Goal: Task Accomplishment & Management: Complete application form

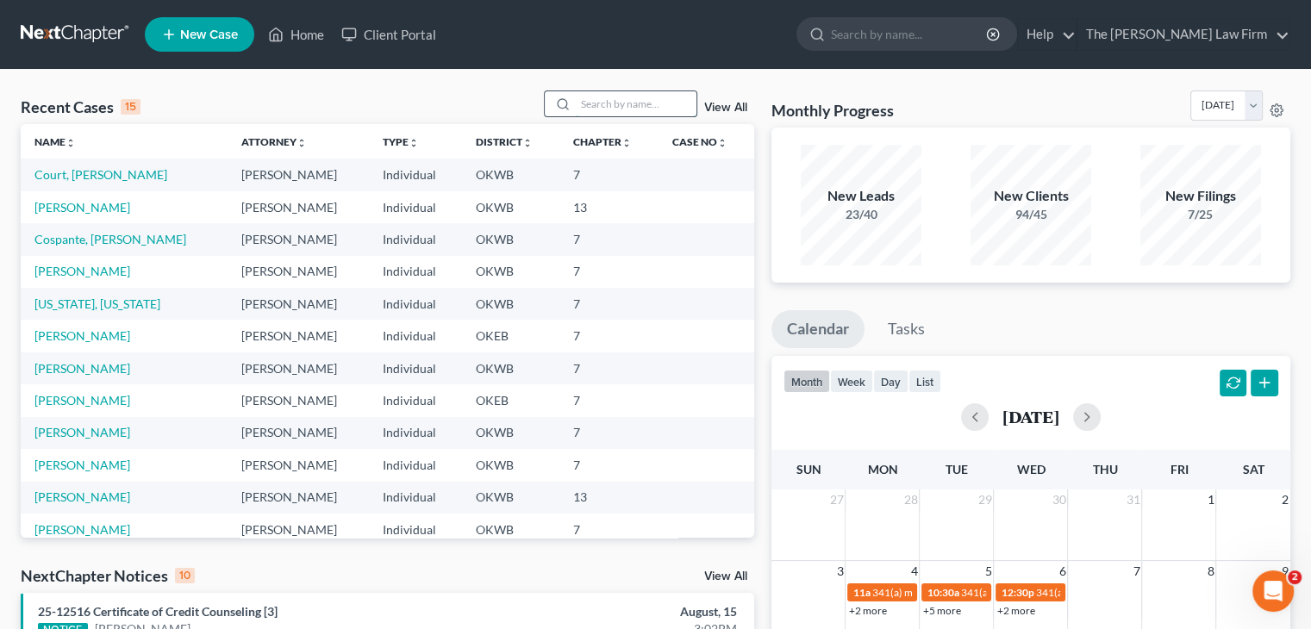
click at [617, 108] on input "search" at bounding box center [636, 103] width 121 height 25
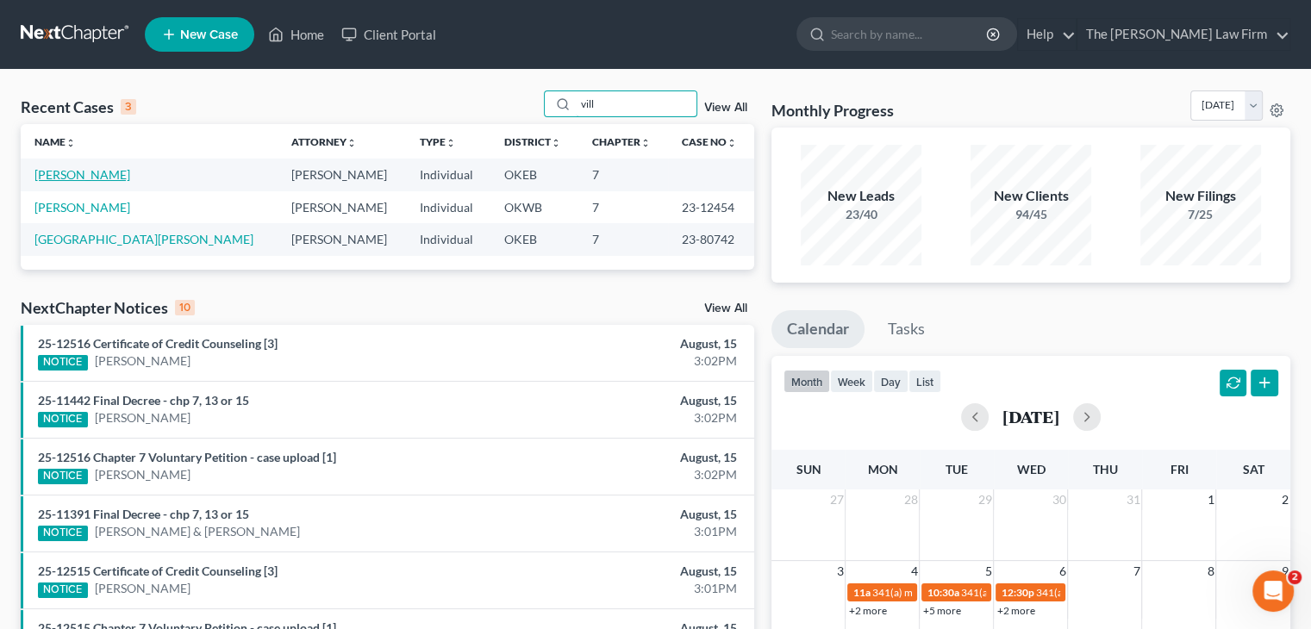
type input "vill"
click at [60, 176] on link "[PERSON_NAME]" at bounding box center [82, 174] width 96 height 15
select select "4"
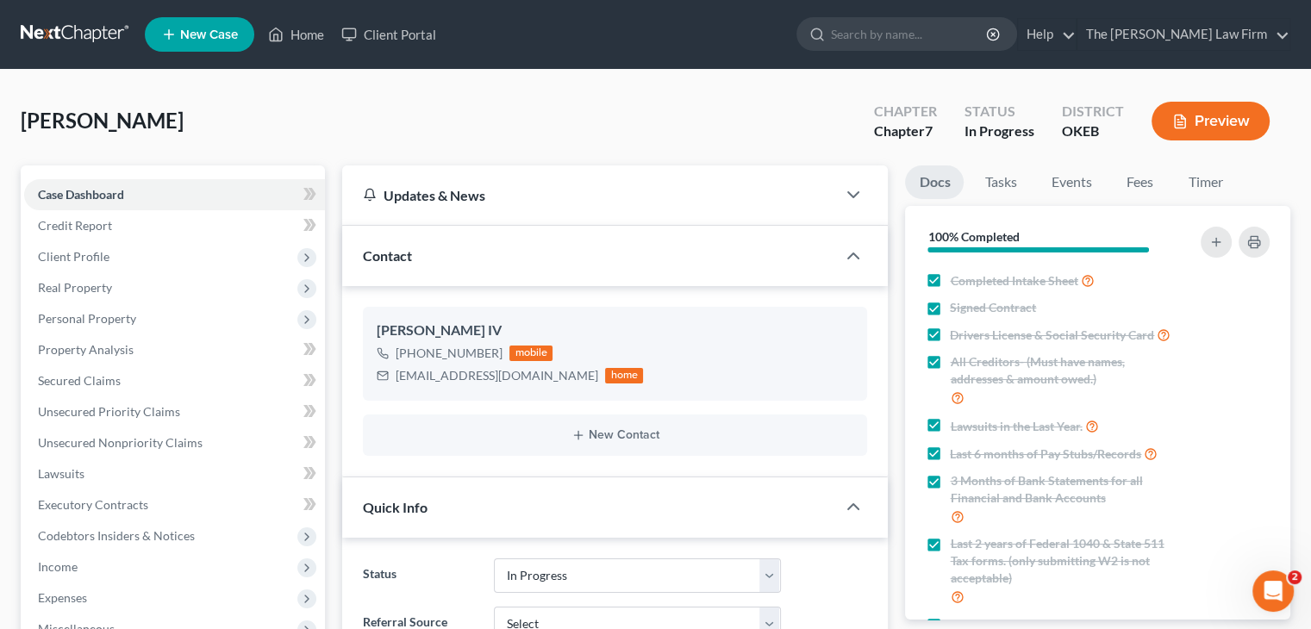
scroll to position [169, 0]
click at [104, 227] on span "Credit Report" at bounding box center [75, 225] width 74 height 15
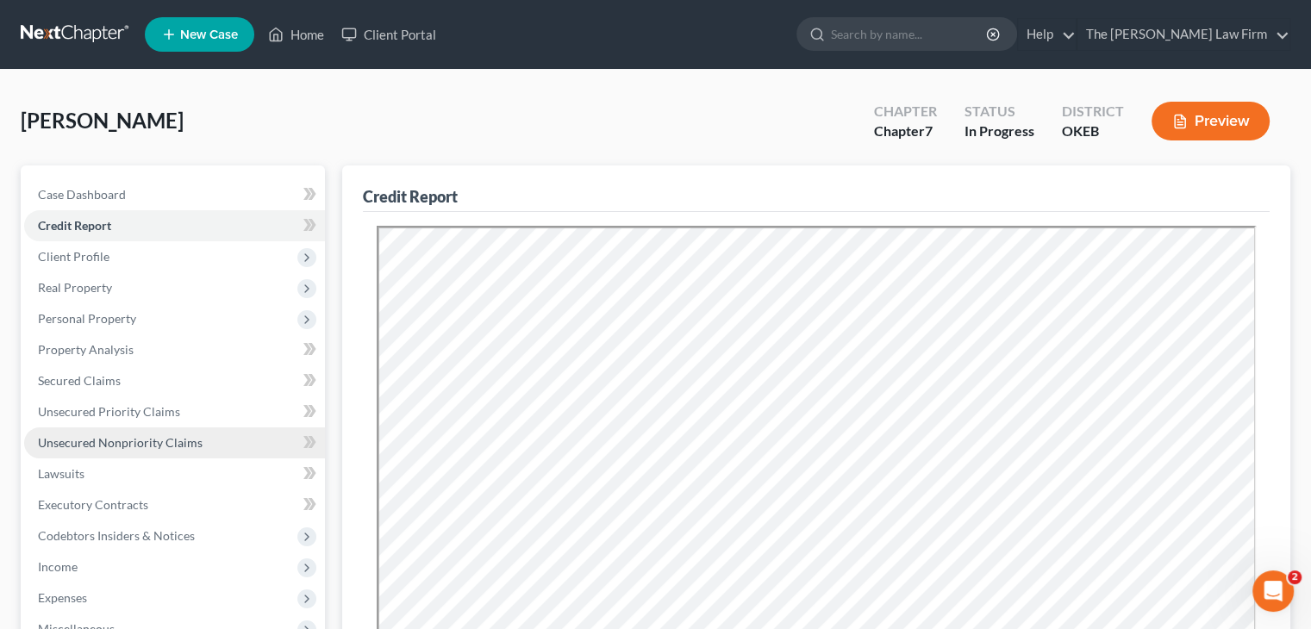
click at [131, 442] on span "Unsecured Nonpriority Claims" at bounding box center [120, 442] width 165 height 15
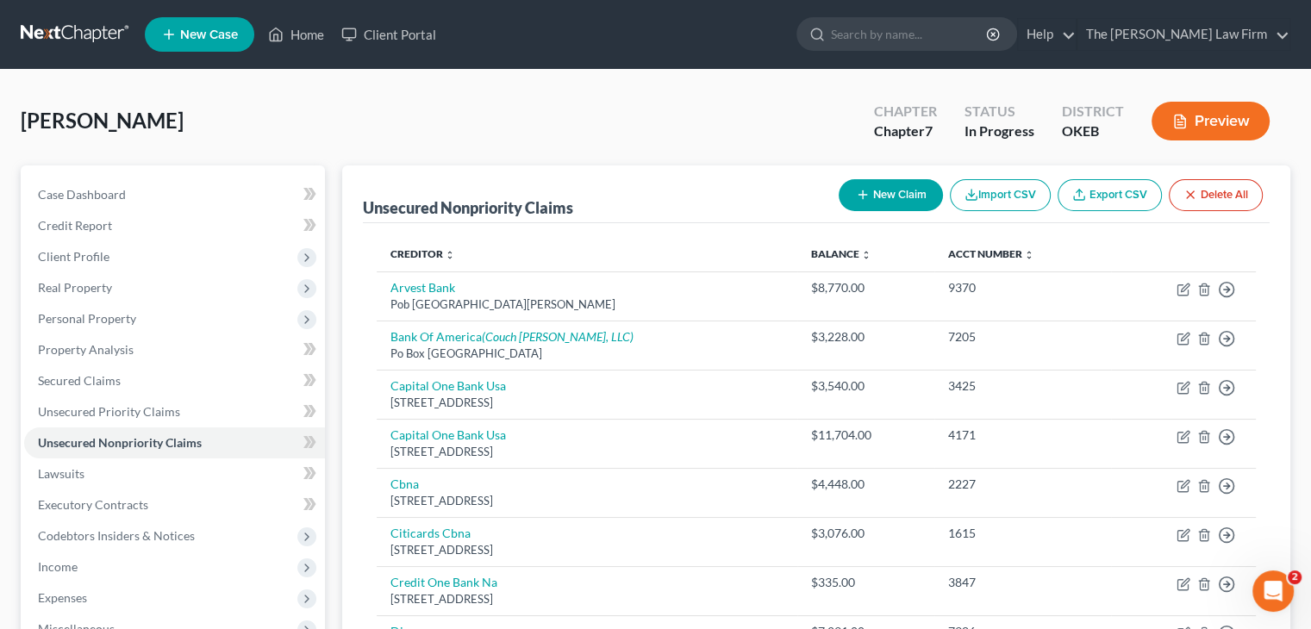
click at [876, 194] on button "New Claim" at bounding box center [891, 195] width 104 height 32
select select "0"
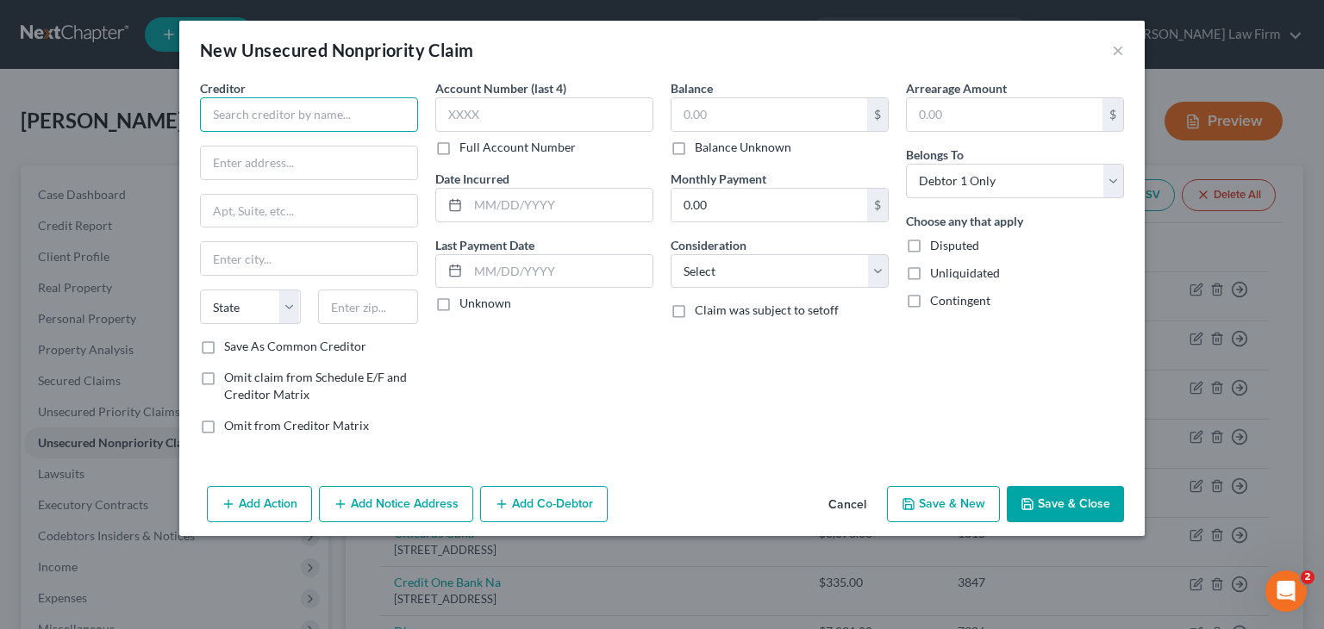
click at [234, 97] on input "text" at bounding box center [309, 114] width 218 height 34
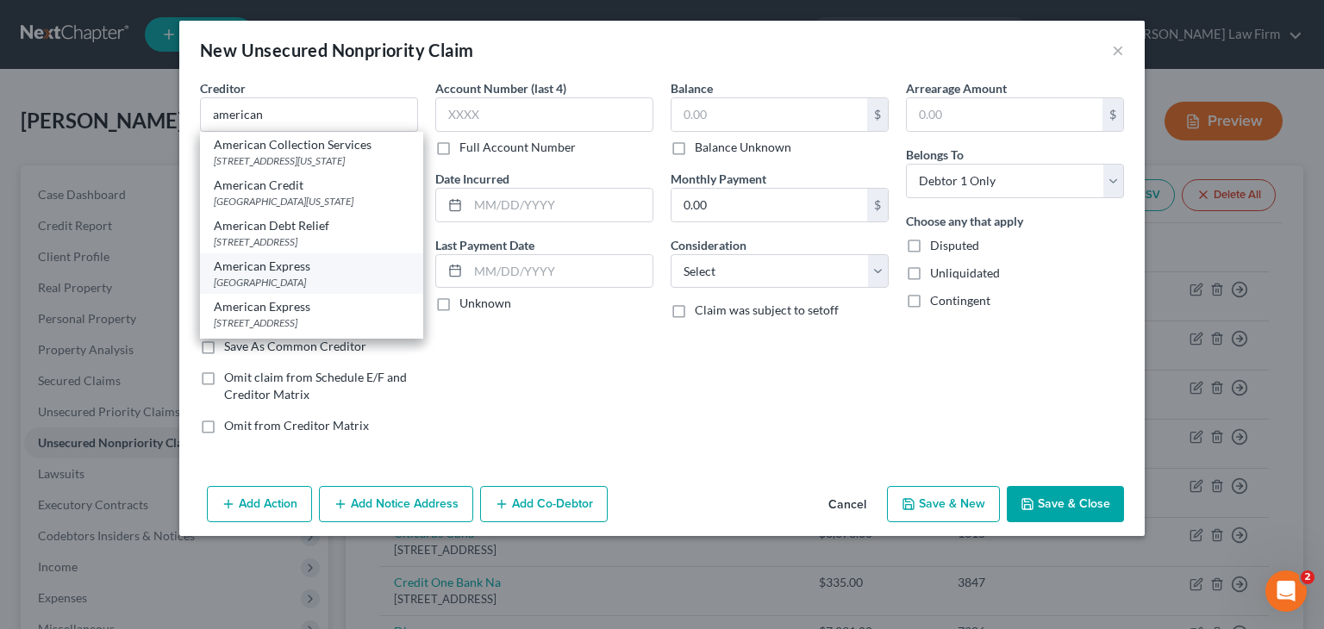
click at [246, 275] on div "American Express" at bounding box center [312, 266] width 196 height 17
type input "American Express"
type input "PO Box 650448"
type input "[GEOGRAPHIC_DATA]"
select select "45"
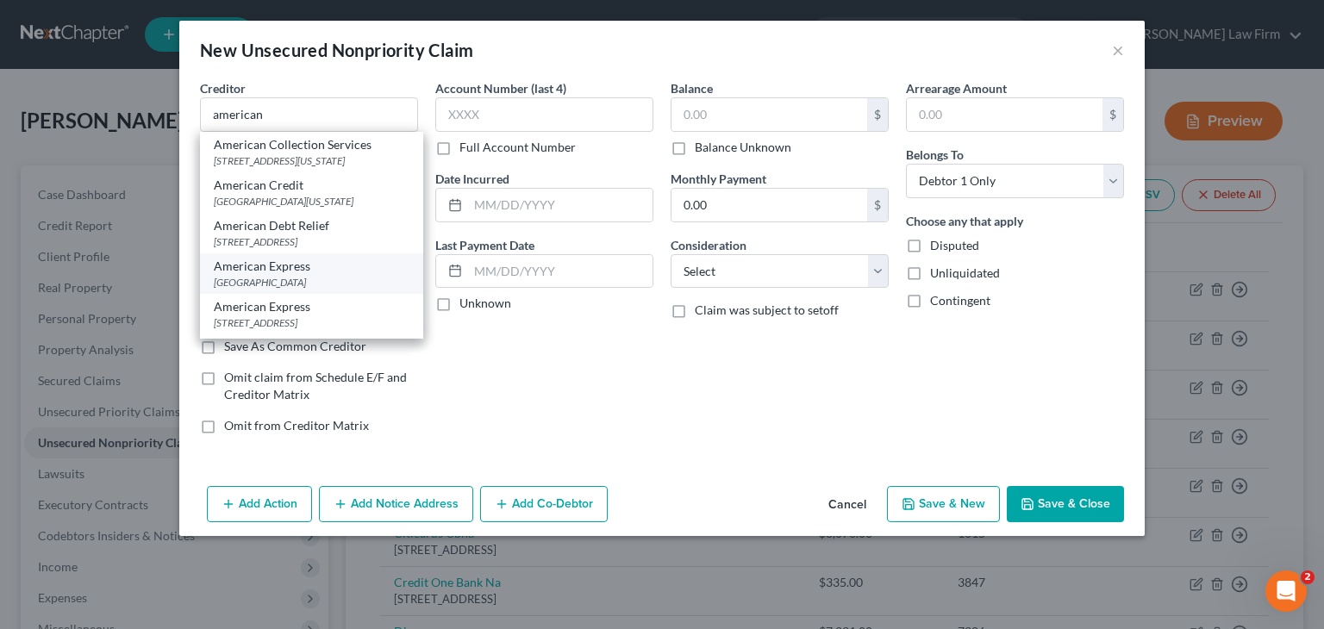
type input "75265"
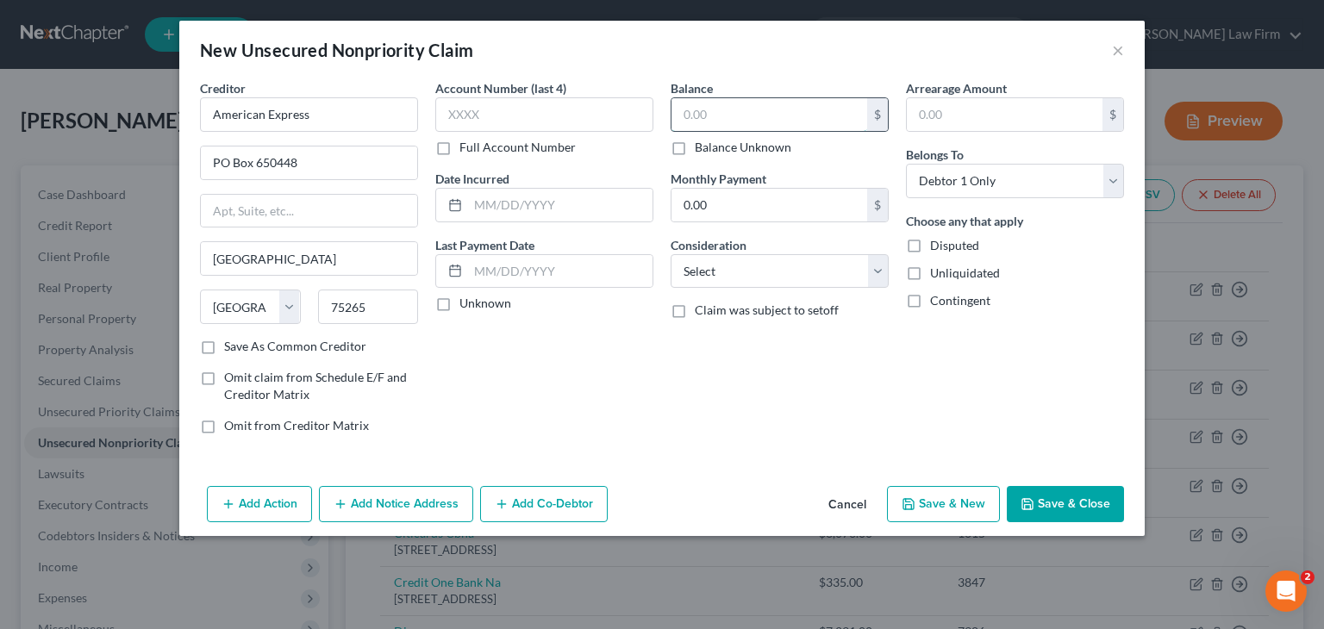
click at [727, 104] on input "text" at bounding box center [769, 114] width 196 height 33
type input "1,540.00"
click at [1080, 509] on button "Save & Close" at bounding box center [1065, 504] width 117 height 36
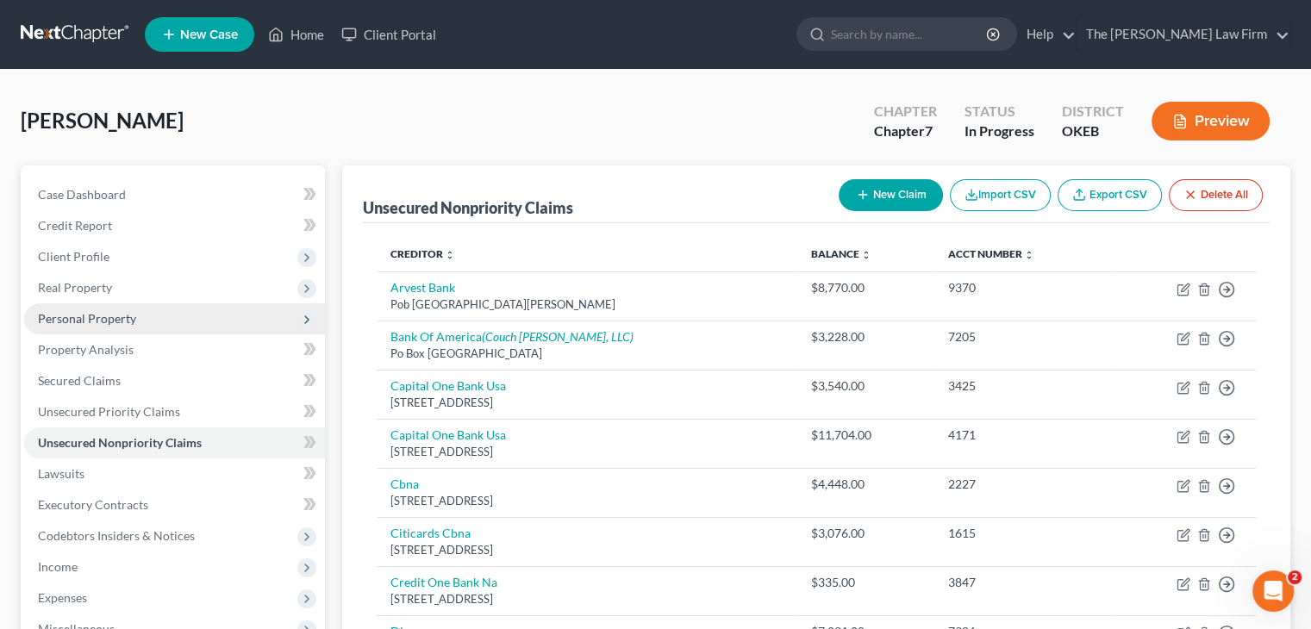
click at [114, 311] on span "Personal Property" at bounding box center [87, 318] width 98 height 15
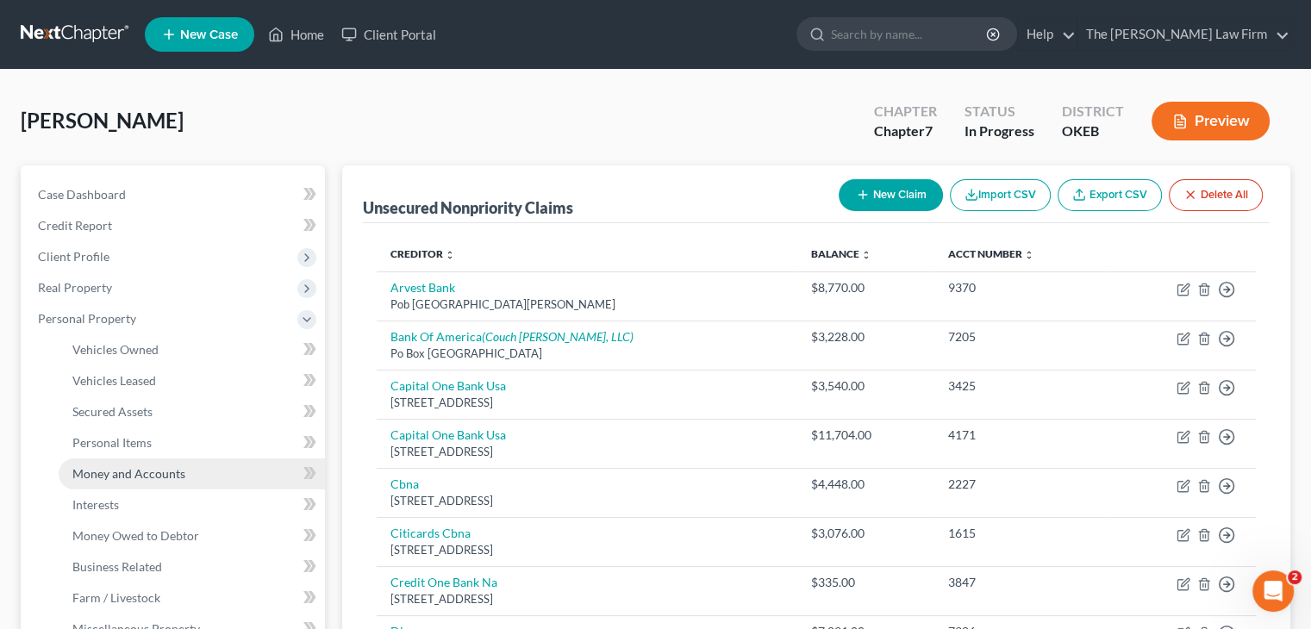
click at [169, 468] on span "Money and Accounts" at bounding box center [128, 473] width 113 height 15
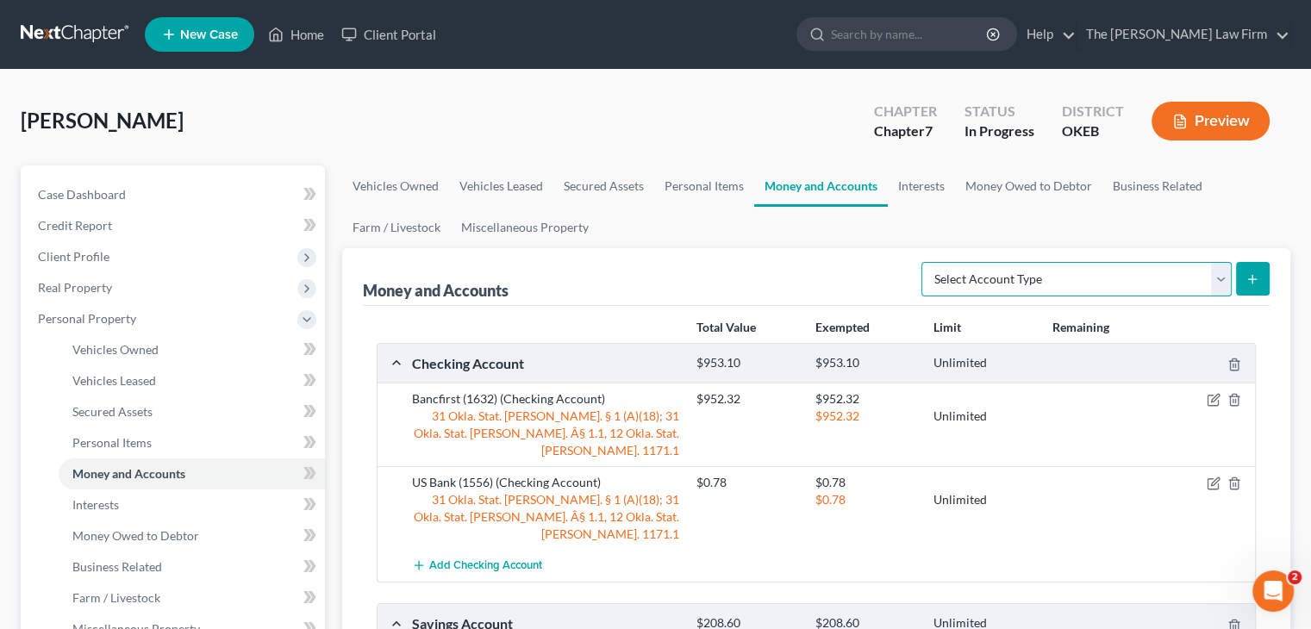
click at [1227, 277] on select "Select Account Type Brokerage Cash on Hand Certificates of Deposit Checking Acc…" at bounding box center [1076, 279] width 310 height 34
select select "other"
click at [925, 262] on select "Select Account Type Brokerage Cash on Hand Certificates of Deposit Checking Acc…" at bounding box center [1076, 279] width 310 height 34
click at [1248, 281] on icon "submit" at bounding box center [1252, 279] width 14 height 14
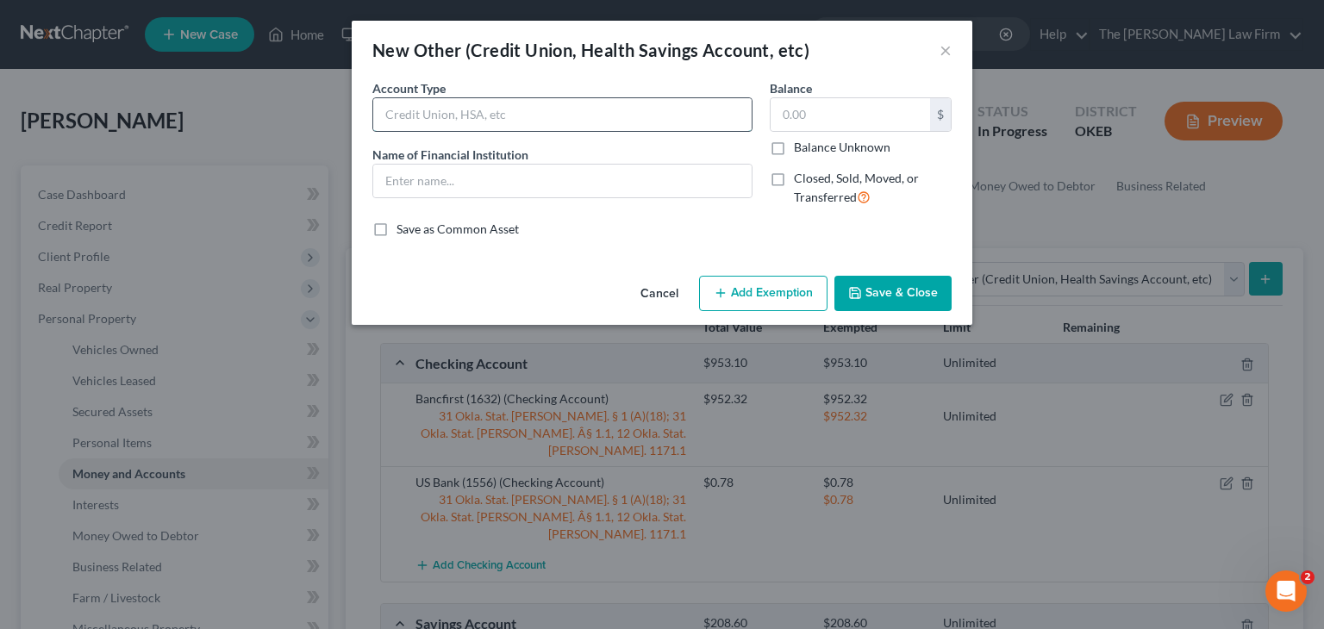
click at [720, 123] on input "text" at bounding box center [562, 114] width 378 height 33
type input "online account"
click at [800, 108] on input "text" at bounding box center [849, 114] width 159 height 33
type input "0"
type input "0.00"
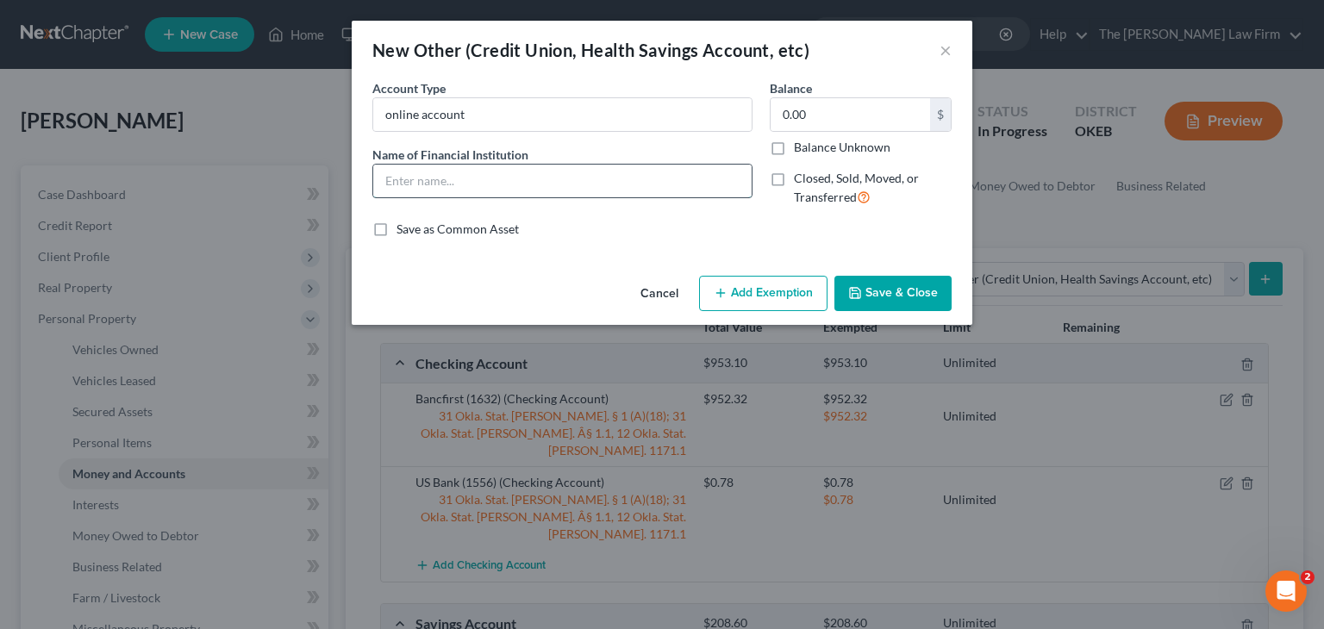
click at [701, 182] on input "text" at bounding box center [562, 181] width 378 height 33
type input "Cash App"
click at [898, 286] on button "Save & Close" at bounding box center [892, 294] width 117 height 36
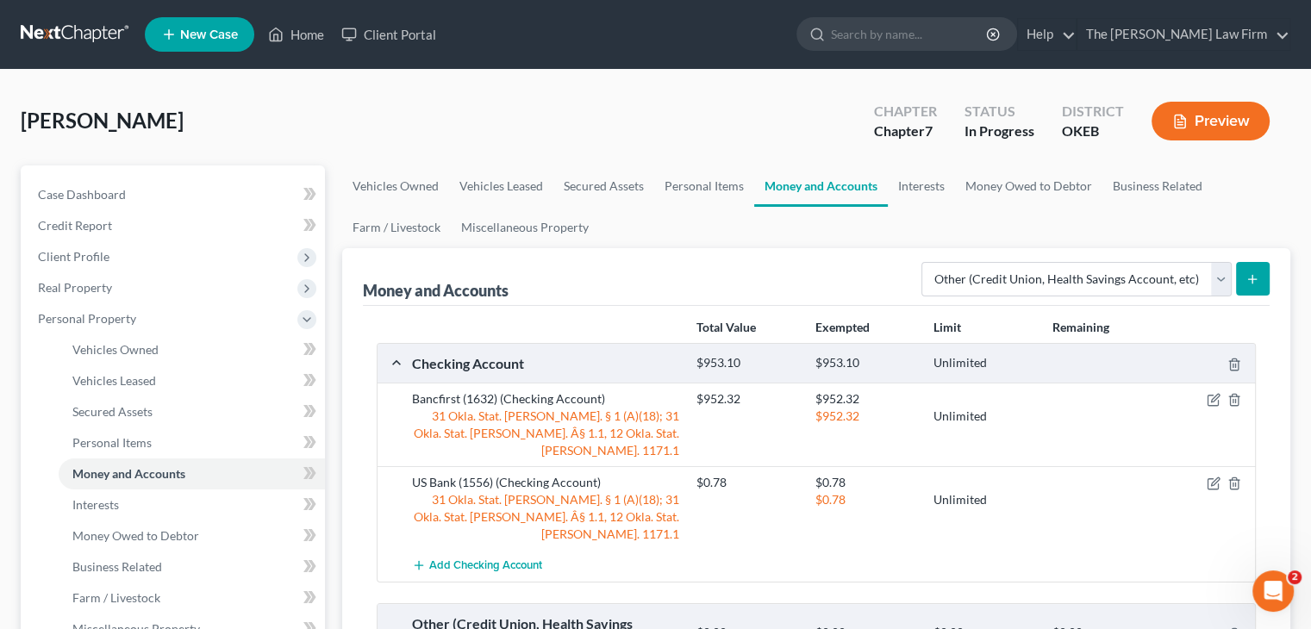
click at [1252, 276] on line "submit" at bounding box center [1252, 279] width 0 height 8
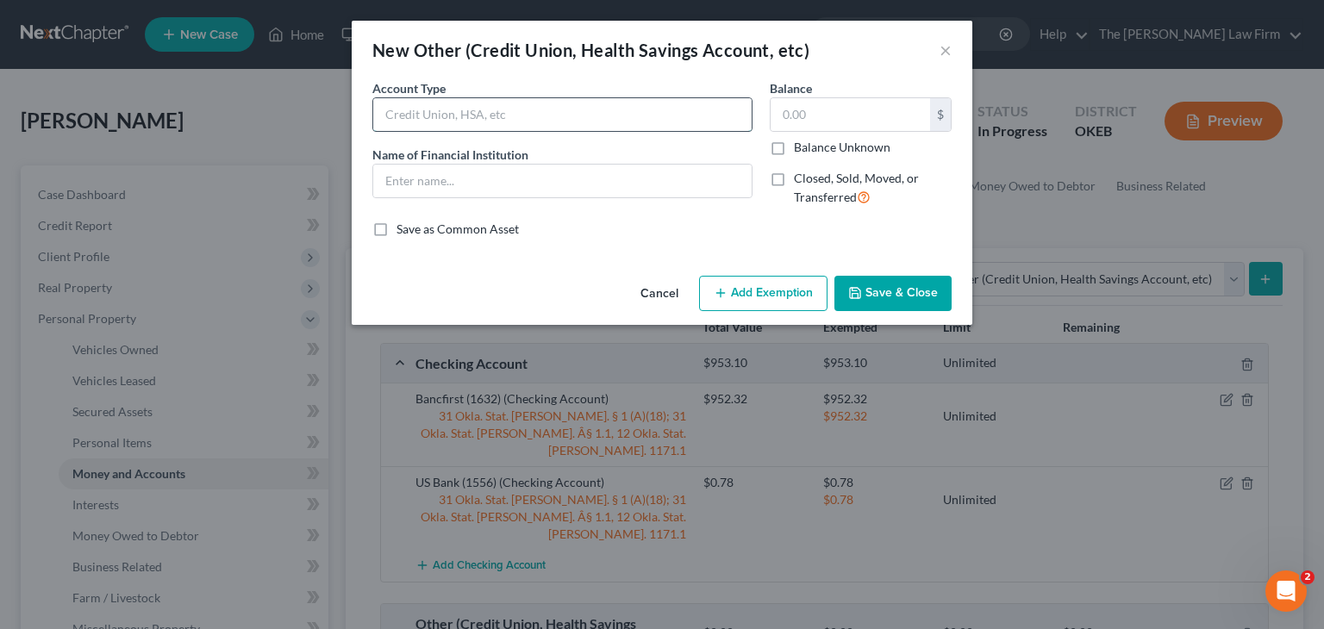
click at [667, 117] on input "text" at bounding box center [562, 114] width 378 height 33
type input "online account"
click at [519, 182] on input "text" at bounding box center [562, 181] width 378 height 33
type input "PayPal"
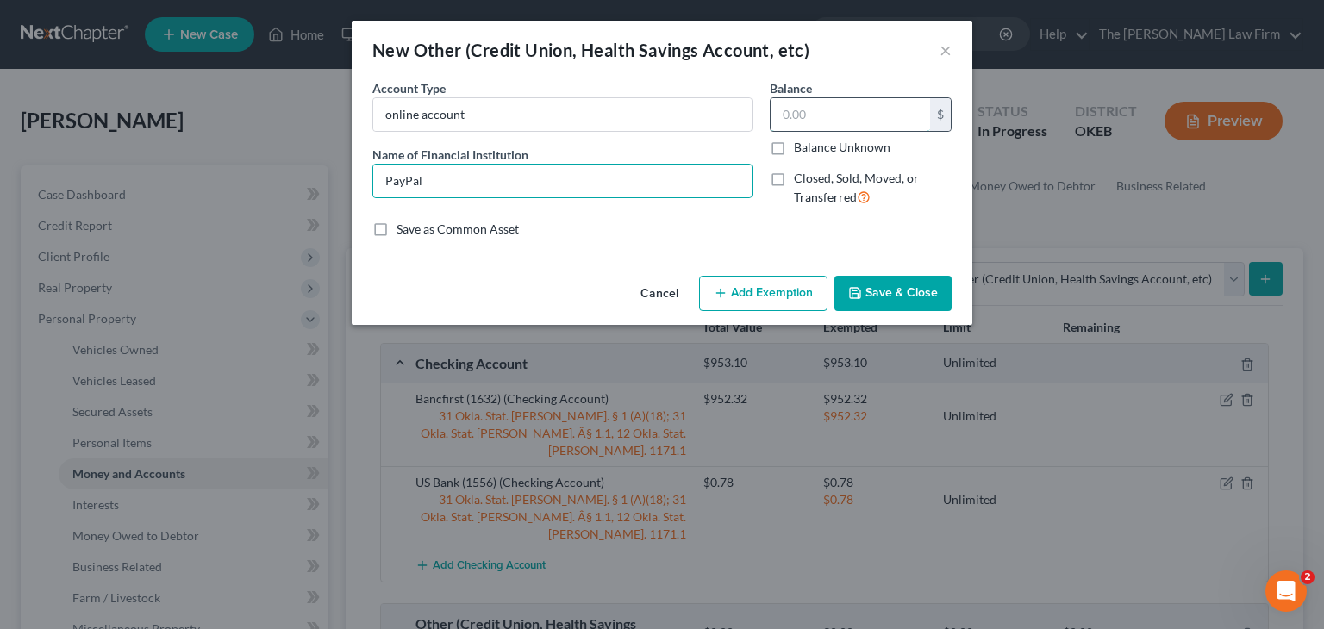
click at [838, 120] on input "text" at bounding box center [849, 114] width 159 height 33
type input "0"
click at [911, 300] on button "Save & Close" at bounding box center [892, 294] width 117 height 36
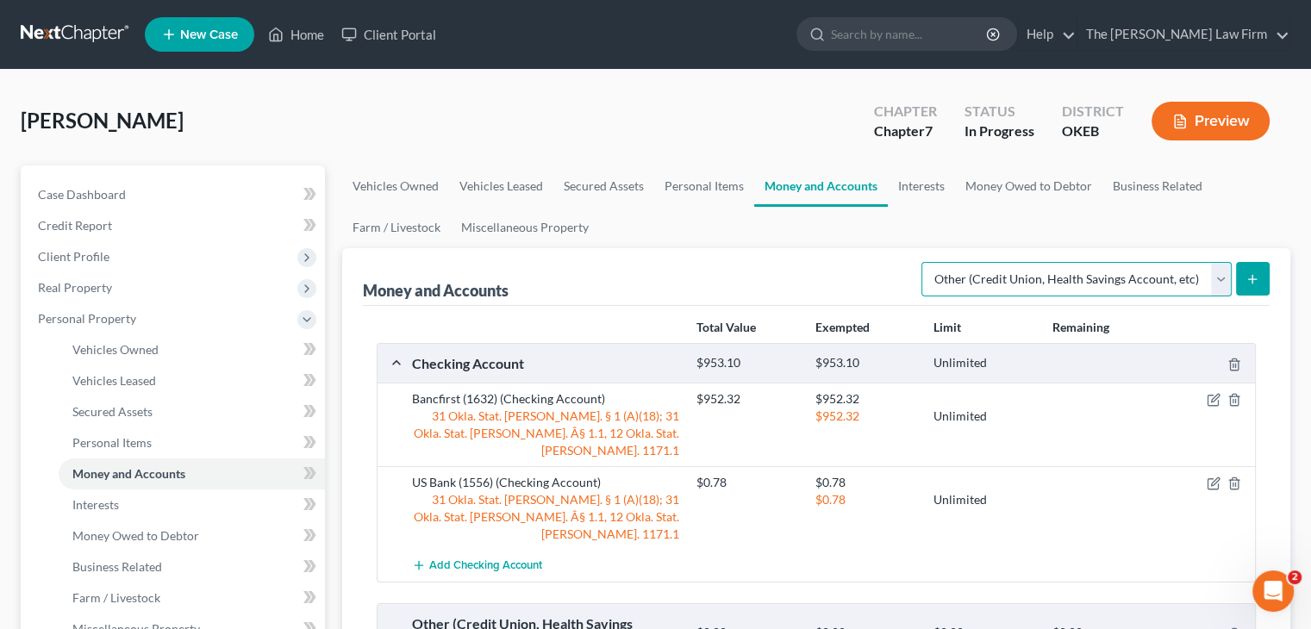
click at [1136, 279] on select "Select Account Type Brokerage Cash on Hand Certificates of Deposit Checking Acc…" at bounding box center [1076, 279] width 310 height 34
click at [925, 262] on select "Select Account Type Brokerage Cash on Hand Certificates of Deposit Checking Acc…" at bounding box center [1076, 279] width 310 height 34
click at [1257, 277] on icon "submit" at bounding box center [1252, 279] width 14 height 14
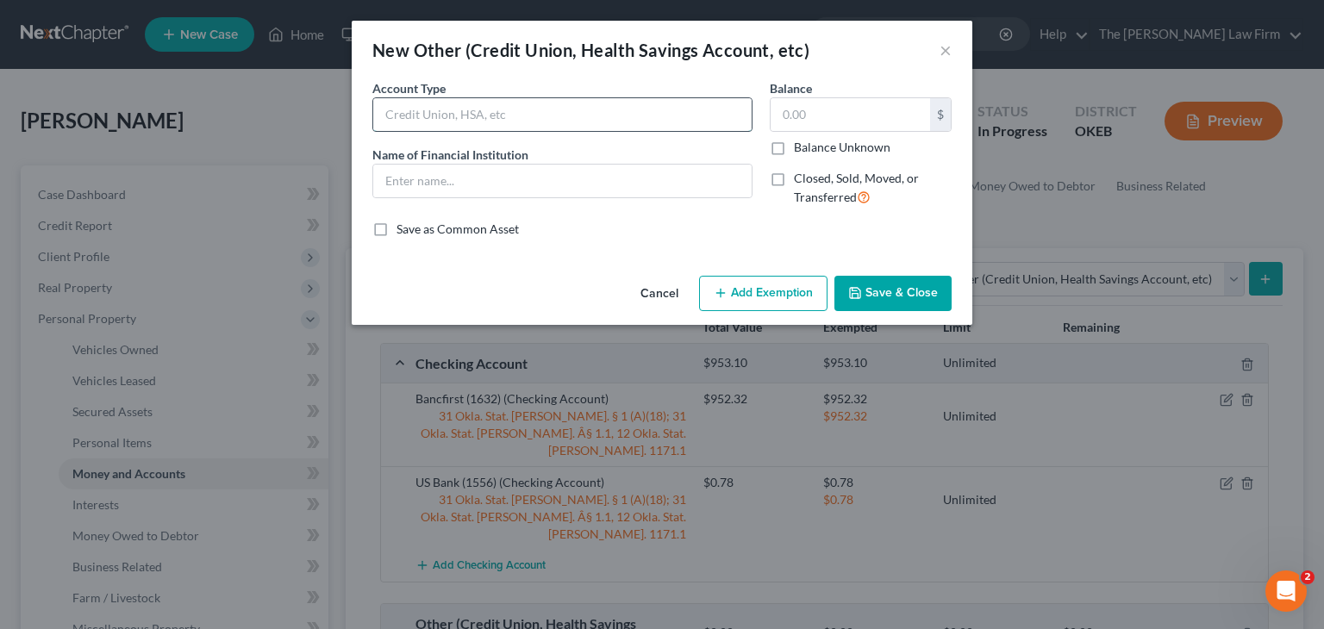
click at [608, 112] on input "text" at bounding box center [562, 114] width 378 height 33
type input "v"
type input "online account"
click at [517, 184] on input "text" at bounding box center [562, 181] width 378 height 33
type input "Venmo"
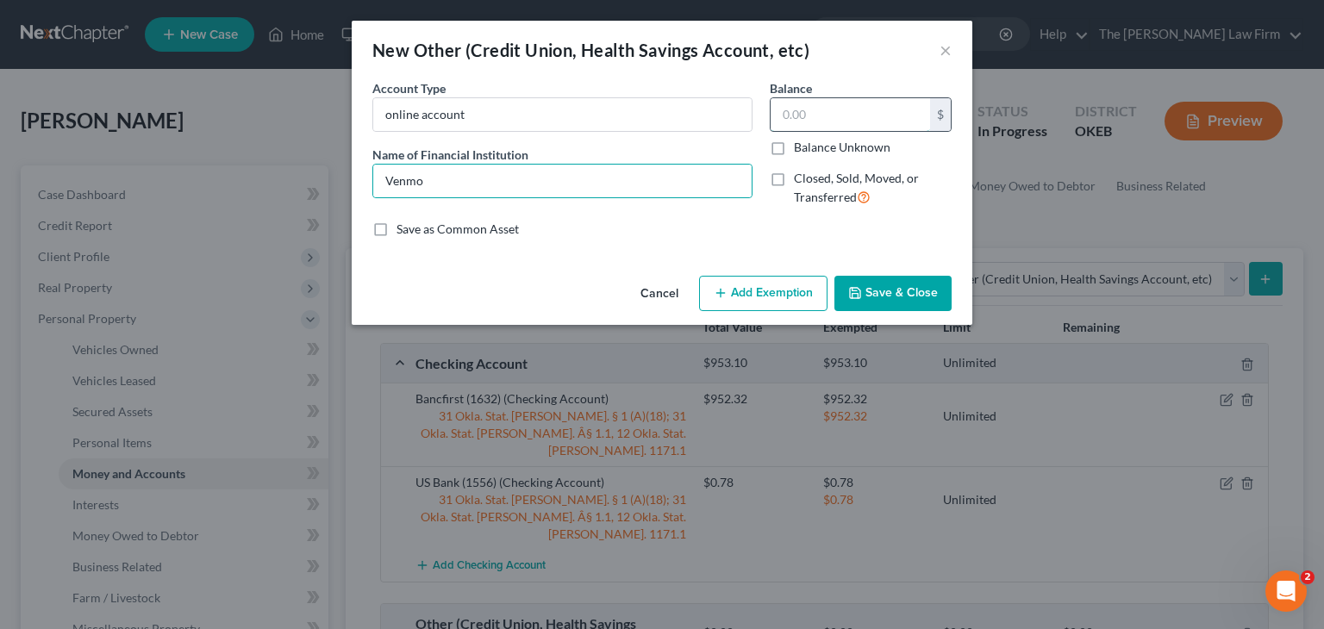
click at [800, 112] on input "text" at bounding box center [849, 114] width 159 height 33
type input "0"
click at [879, 293] on button "Save & Close" at bounding box center [892, 294] width 117 height 36
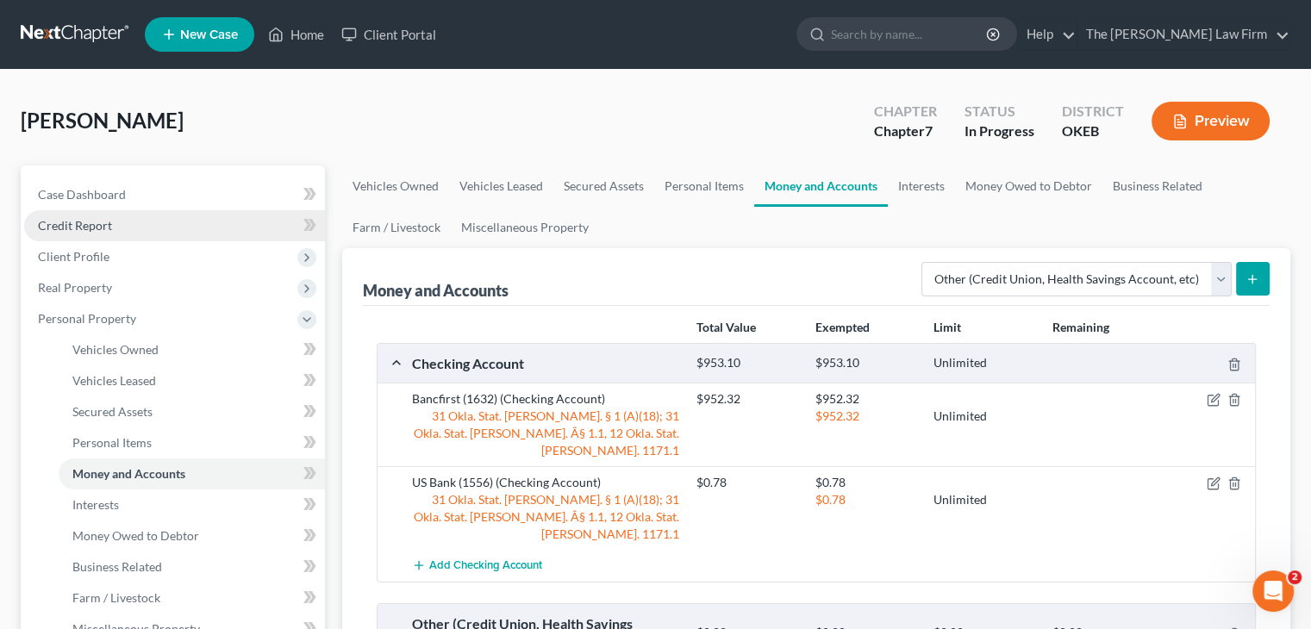
click at [120, 225] on link "Credit Report" at bounding box center [174, 225] width 301 height 31
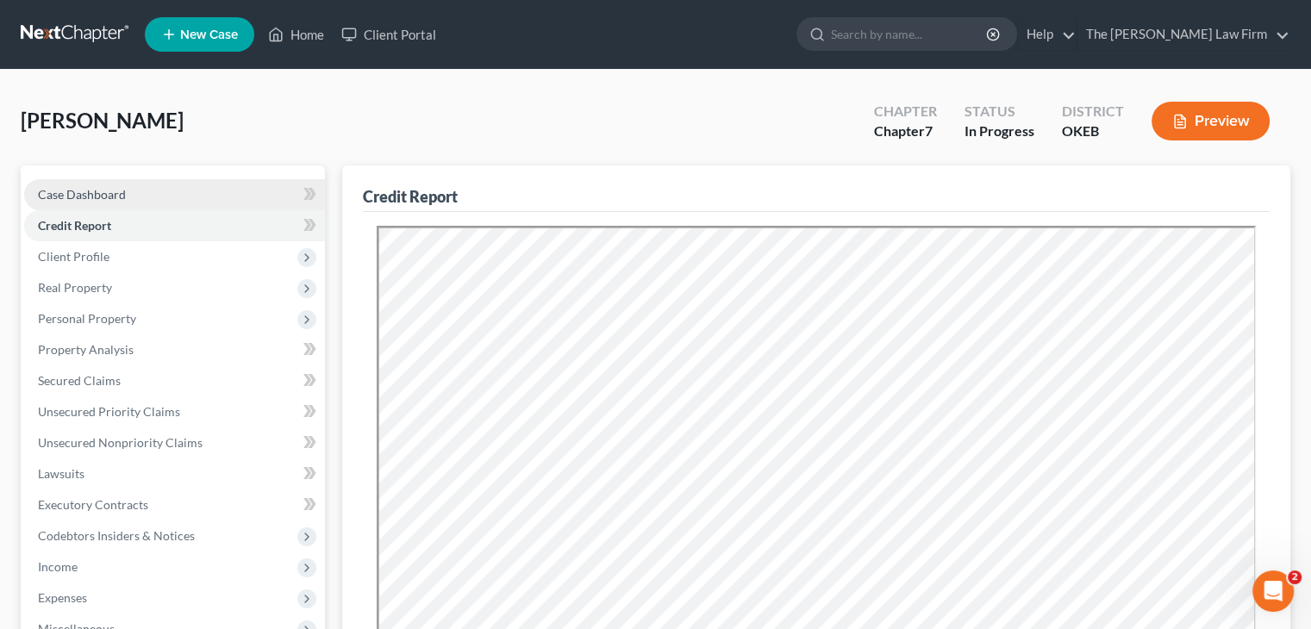
click at [83, 190] on span "Case Dashboard" at bounding box center [82, 194] width 88 height 15
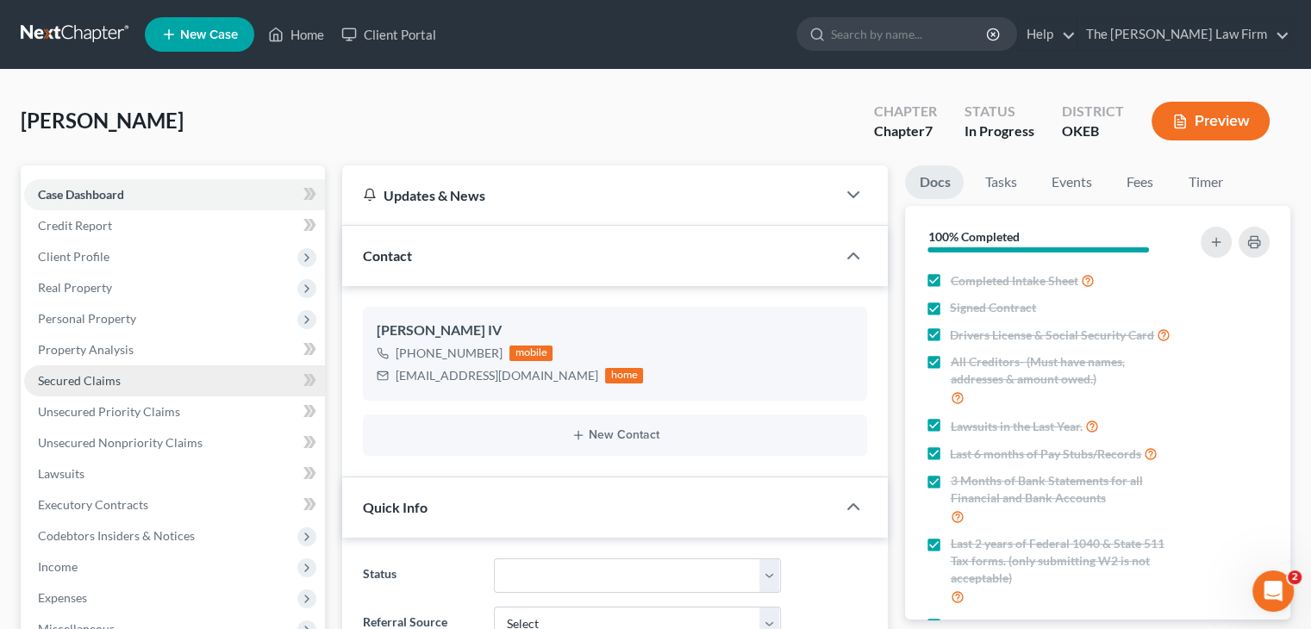
scroll to position [169, 0]
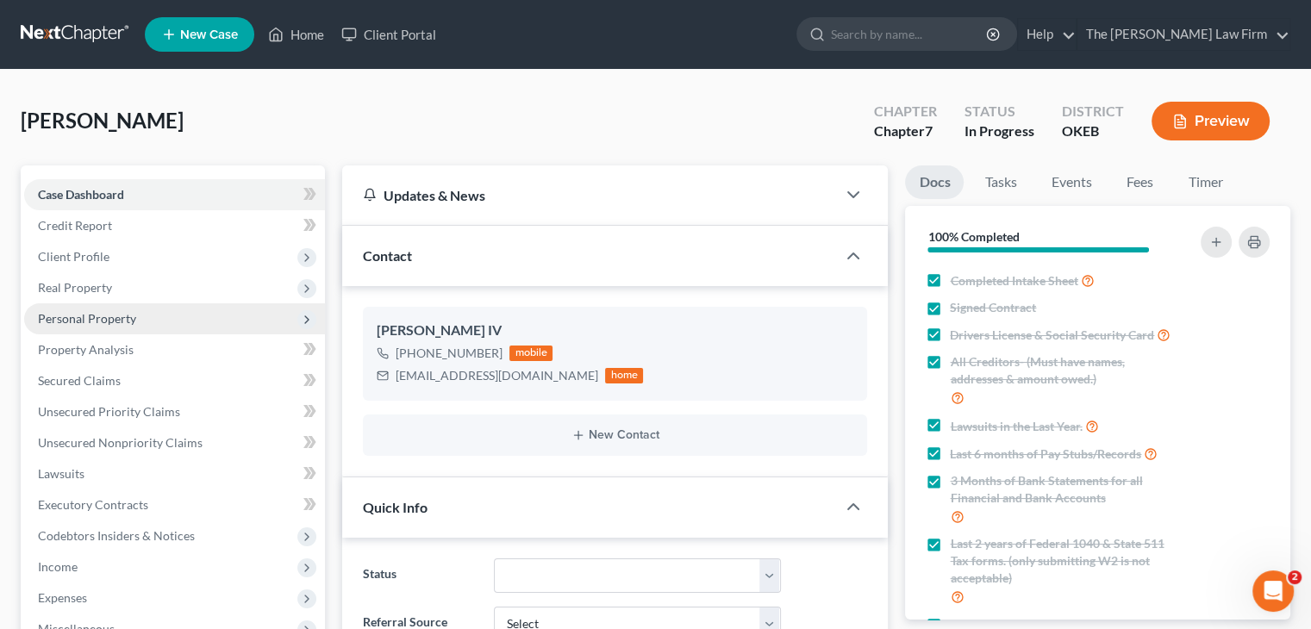
click at [55, 321] on span "Personal Property" at bounding box center [87, 318] width 98 height 15
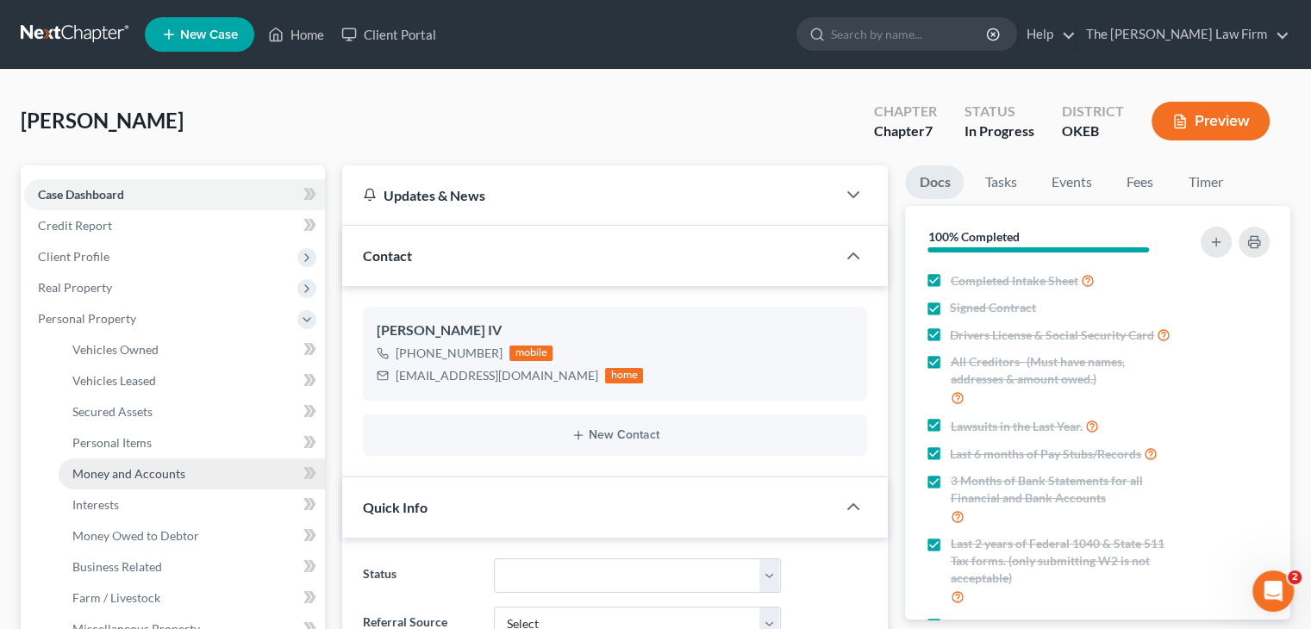
click at [133, 473] on span "Money and Accounts" at bounding box center [128, 473] width 113 height 15
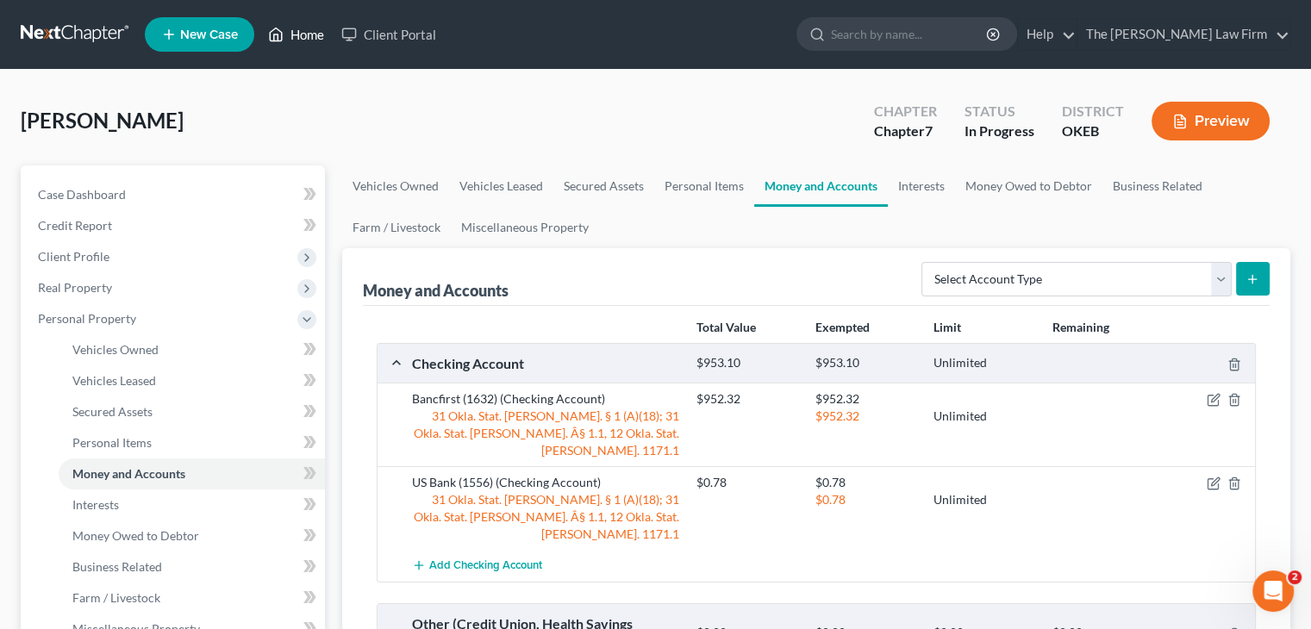
click at [302, 32] on link "Home" at bounding box center [295, 34] width 73 height 31
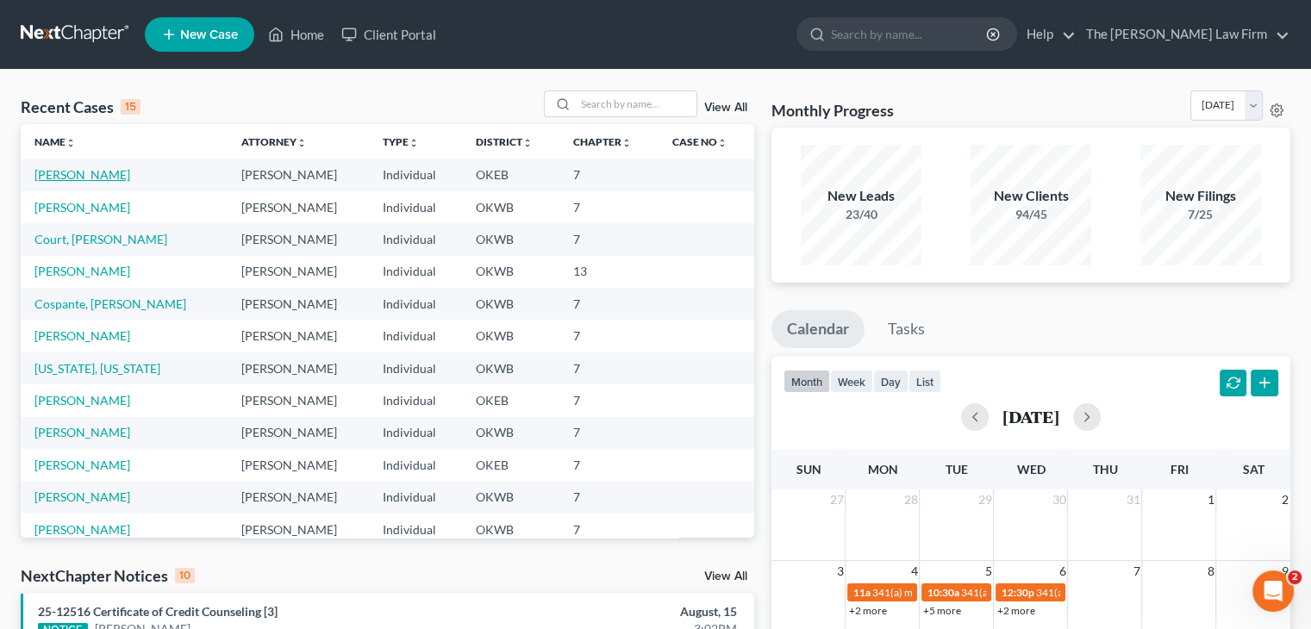
click at [62, 171] on link "[PERSON_NAME]" at bounding box center [82, 174] width 96 height 15
select select "4"
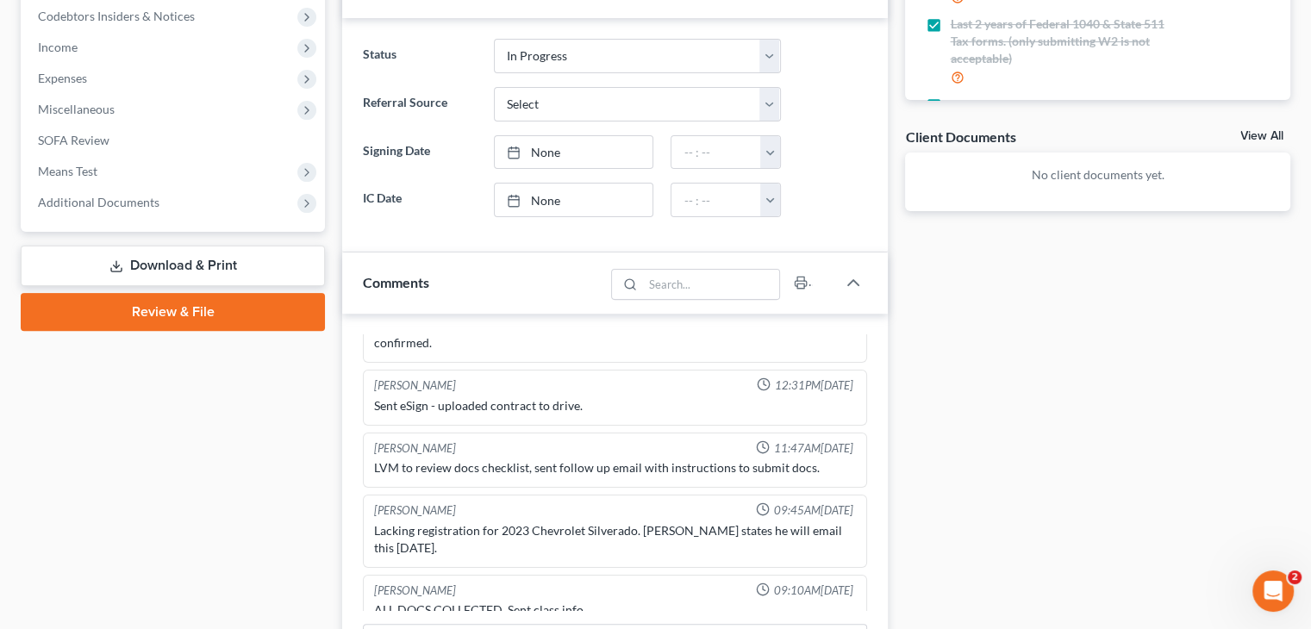
scroll to position [521, 0]
click at [198, 306] on link "Review & File" at bounding box center [173, 311] width 304 height 38
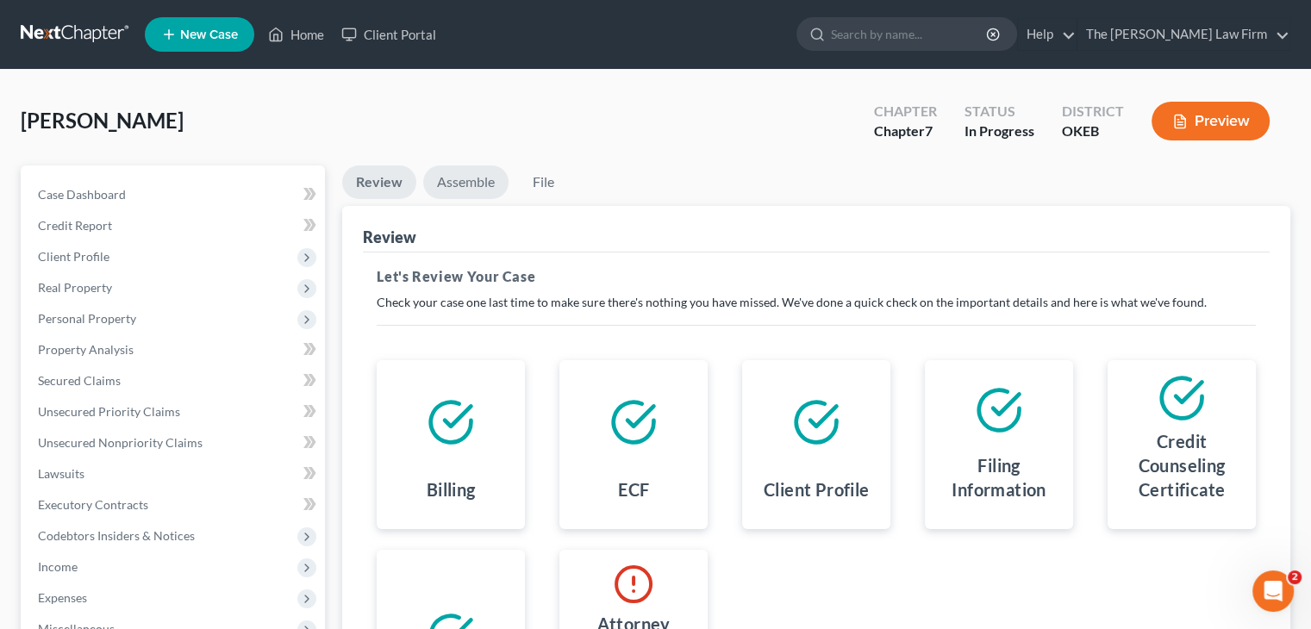
click at [464, 184] on link "Assemble" at bounding box center [465, 182] width 85 height 34
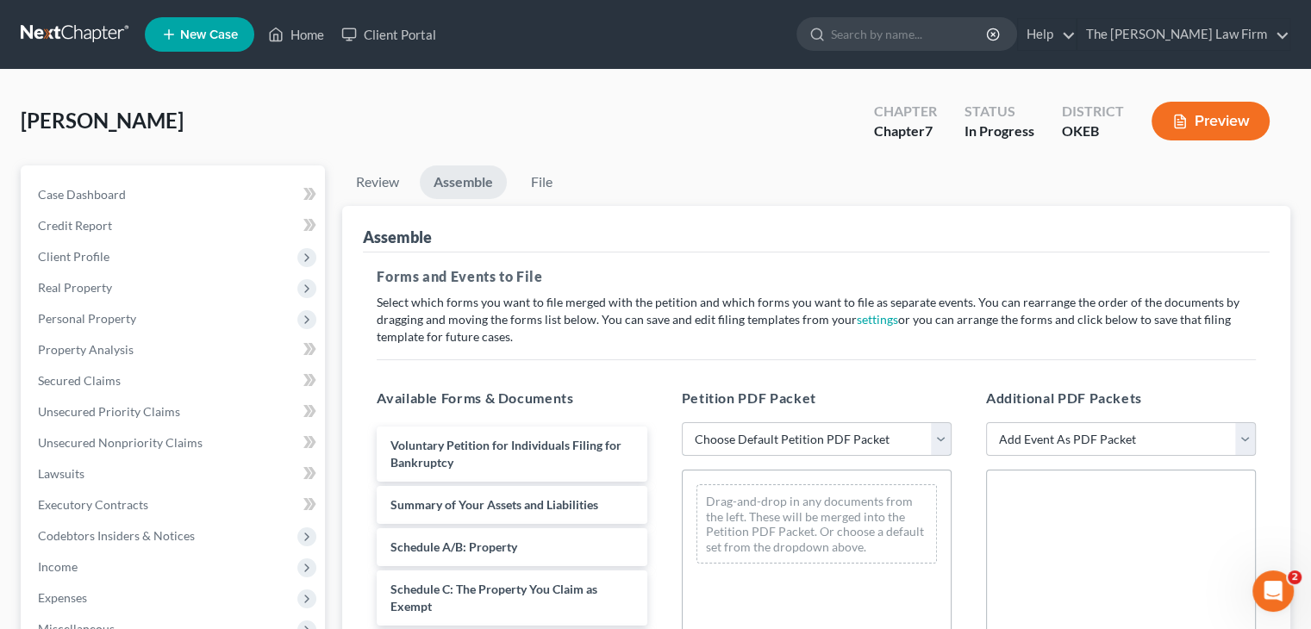
click at [784, 438] on select "Choose Default Petition PDF Packet Complete Bankruptcy Petition (all forms and …" at bounding box center [817, 439] width 270 height 34
select select "0"
click at [682, 422] on select "Choose Default Petition PDF Packet Complete Bankruptcy Petition (all forms and …" at bounding box center [817, 439] width 270 height 34
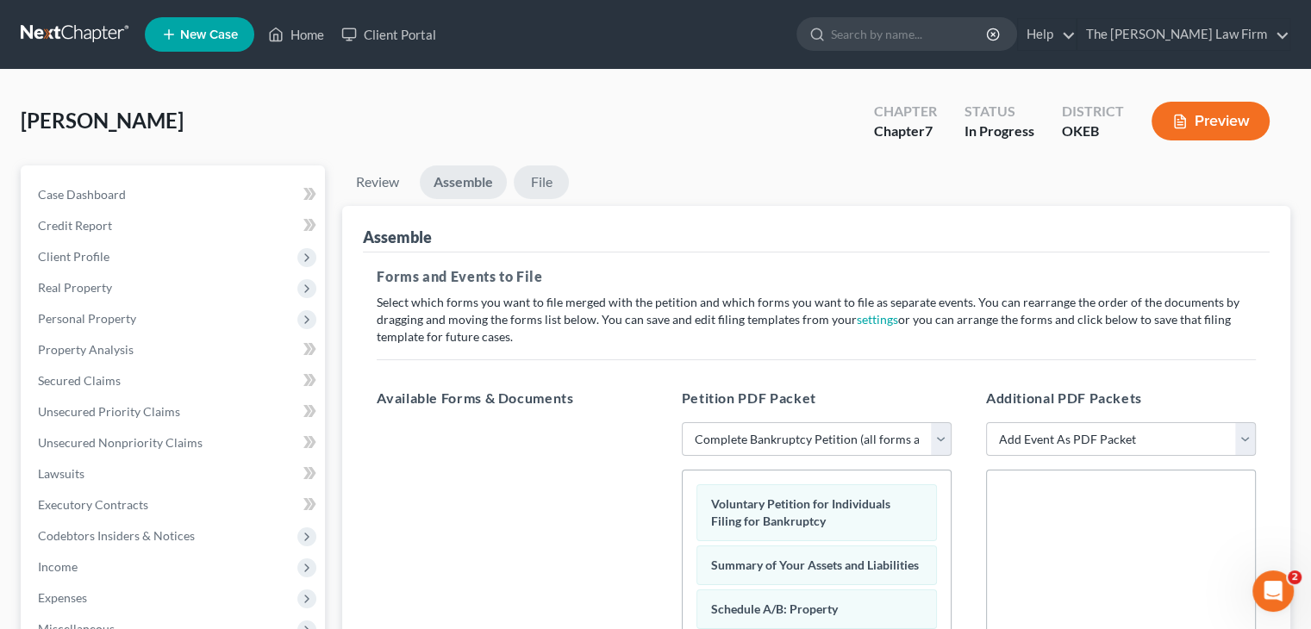
click at [551, 186] on link "File" at bounding box center [541, 182] width 55 height 34
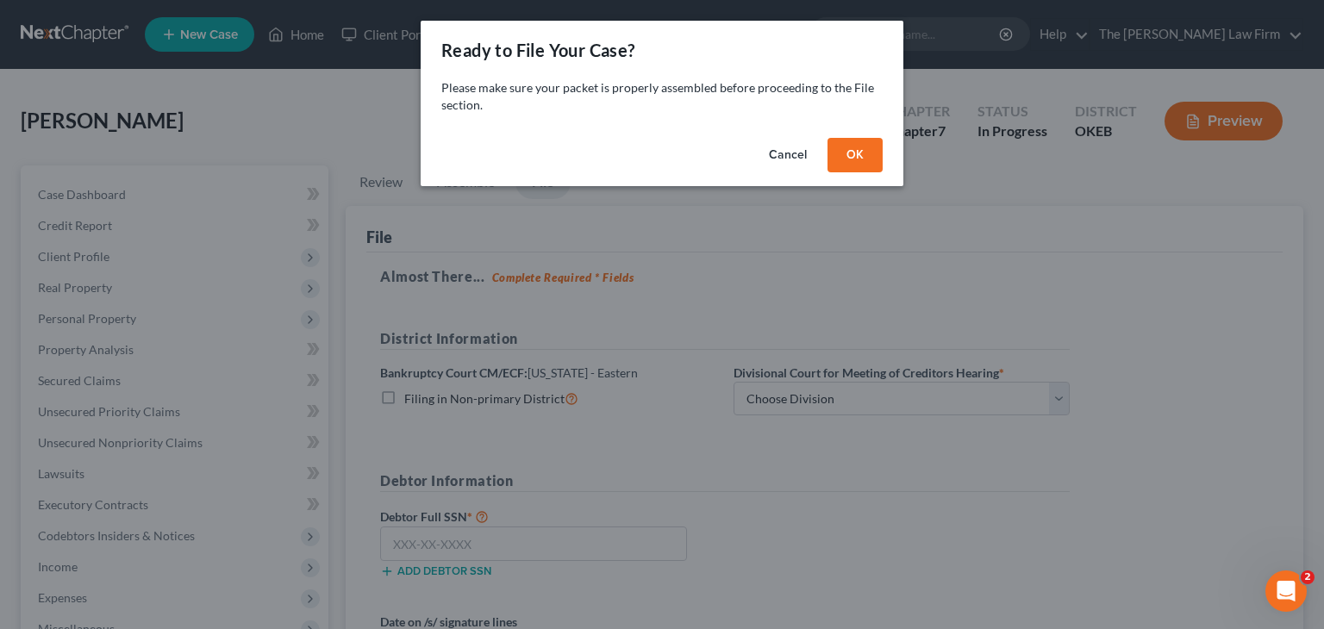
click at [866, 153] on button "OK" at bounding box center [854, 155] width 55 height 34
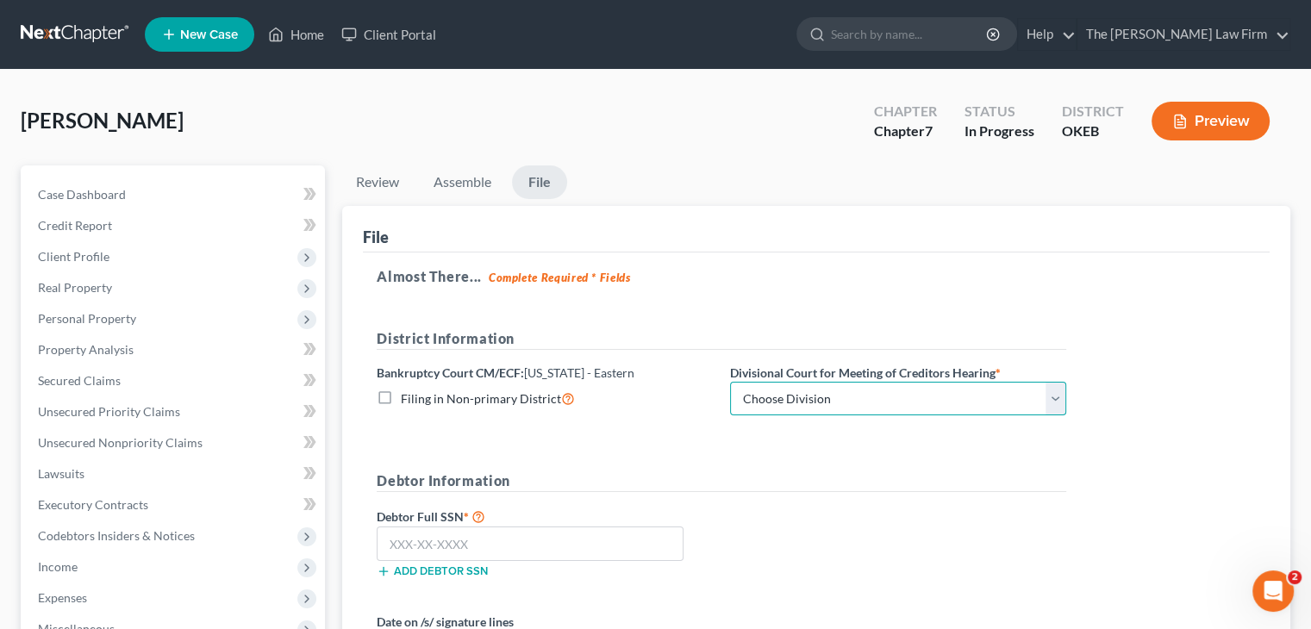
click at [864, 390] on select "Choose Division Okmulgee" at bounding box center [898, 399] width 336 height 34
select select "0"
click at [730, 382] on select "Choose Division Okmulgee" at bounding box center [898, 399] width 336 height 34
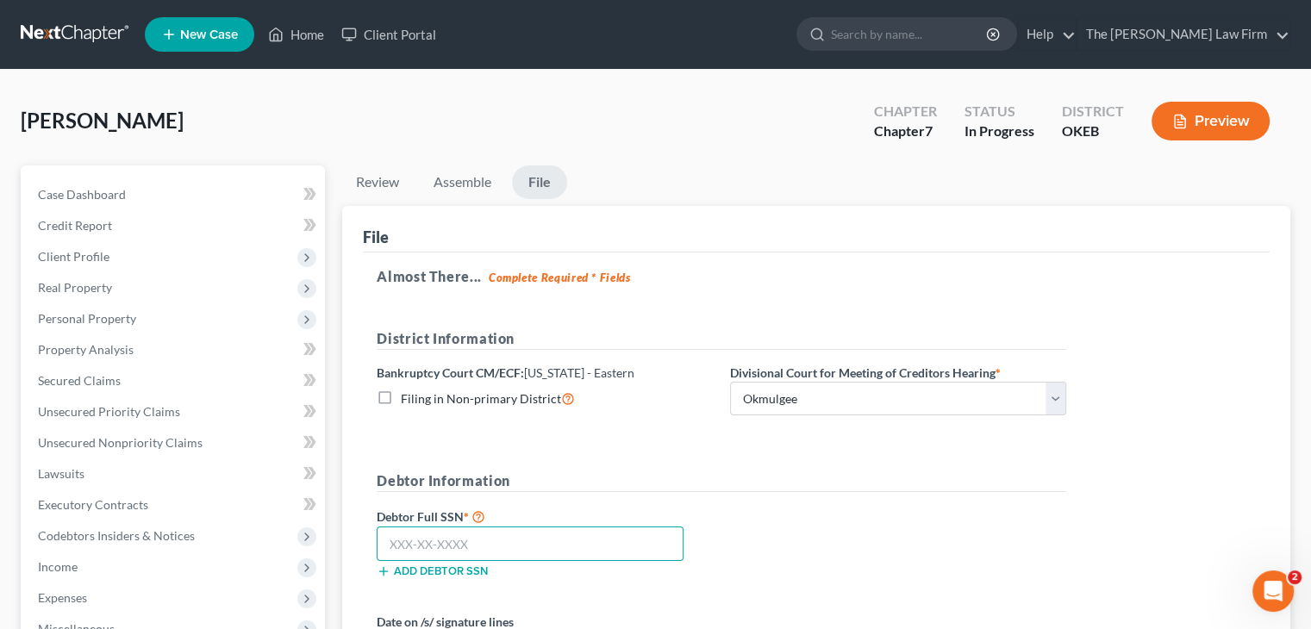
click at [462, 546] on input "text" at bounding box center [530, 544] width 307 height 34
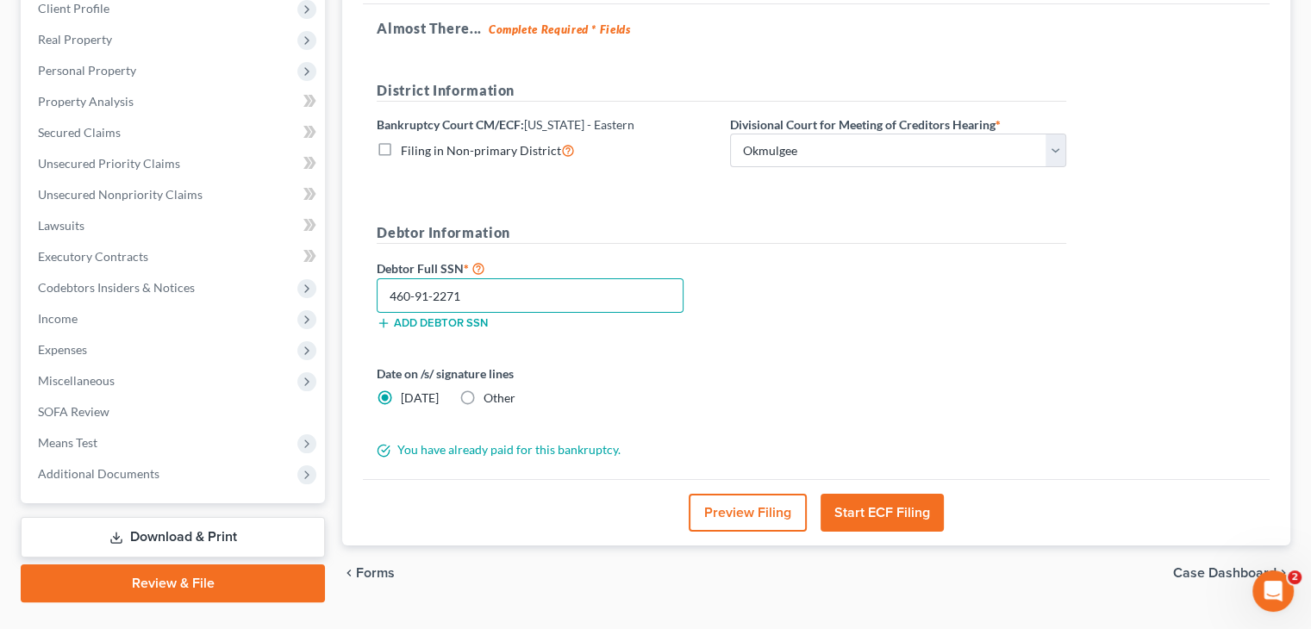
scroll to position [259, 0]
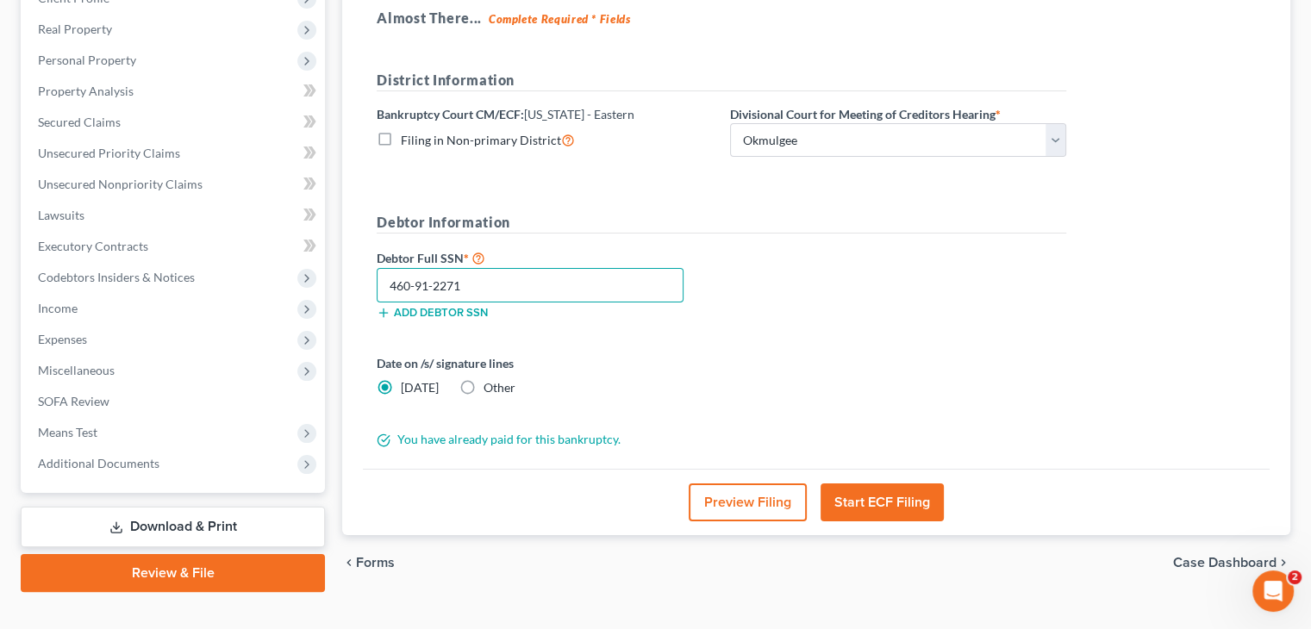
type input "460-91-2271"
click at [911, 511] on button "Start ECF Filing" at bounding box center [881, 502] width 123 height 38
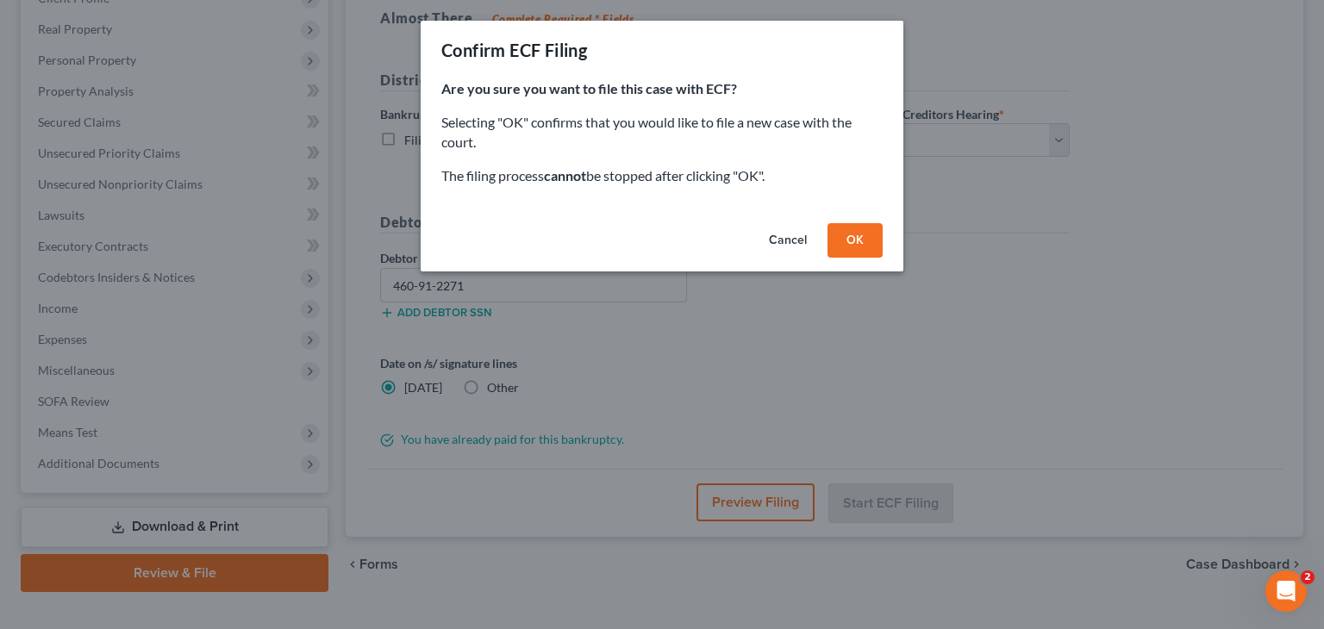
click at [857, 235] on button "OK" at bounding box center [854, 240] width 55 height 34
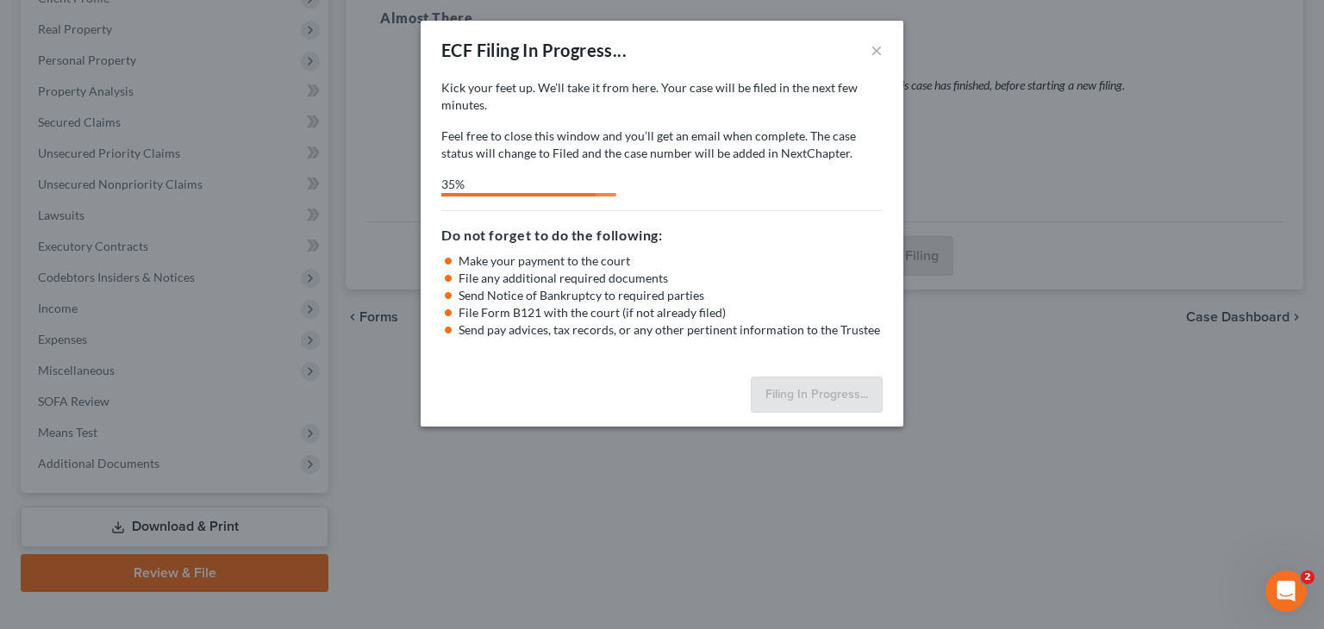
select select "0"
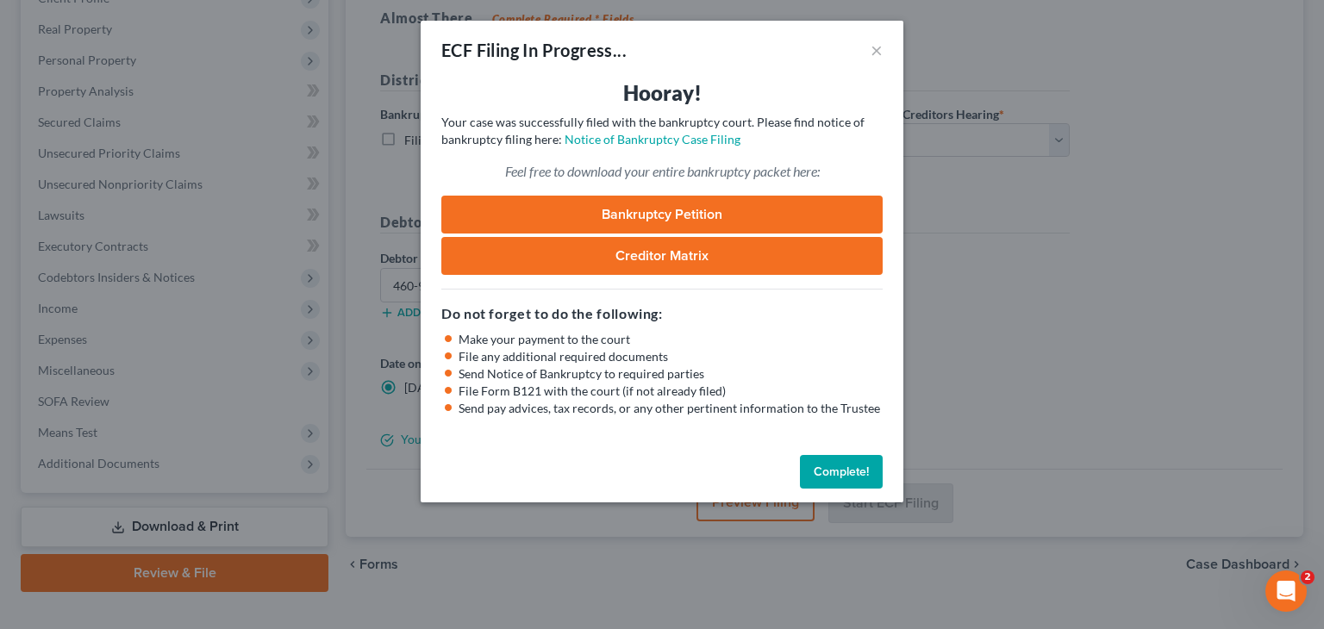
click at [851, 476] on button "Complete!" at bounding box center [841, 472] width 83 height 34
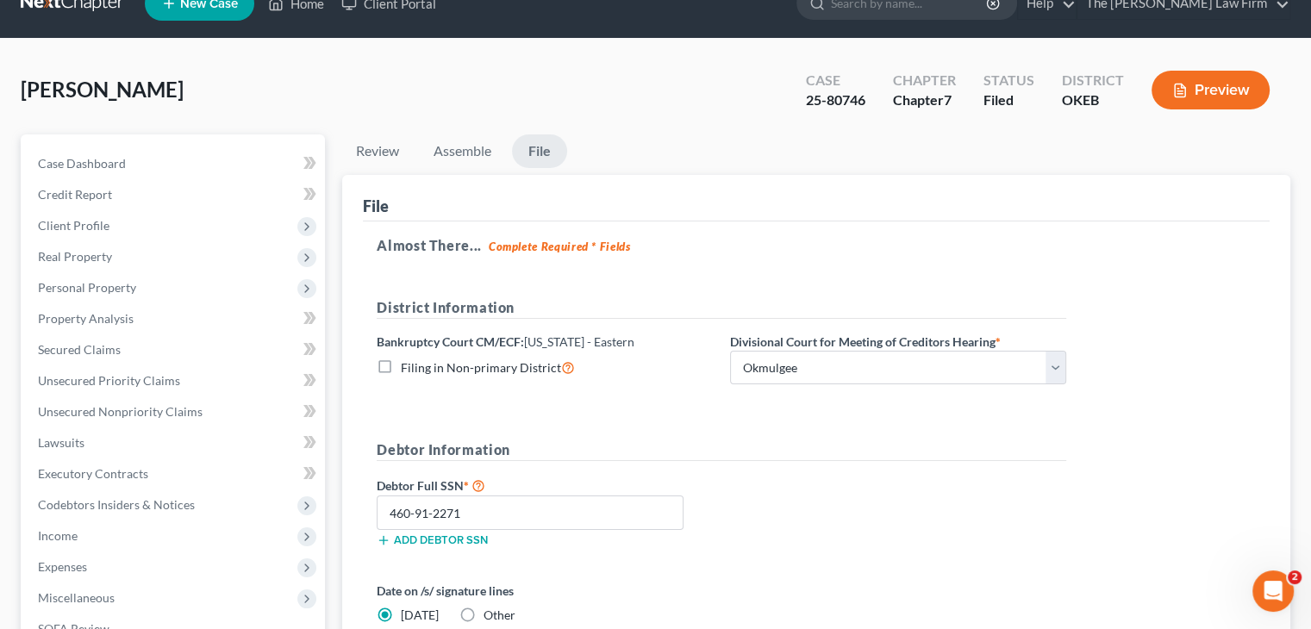
scroll to position [0, 0]
